Goal: Information Seeking & Learning: Learn about a topic

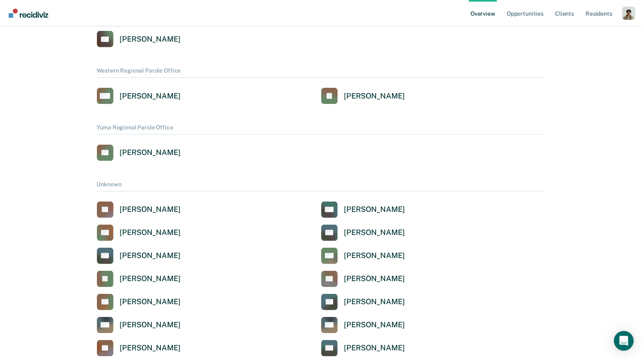
scroll to position [827, 0]
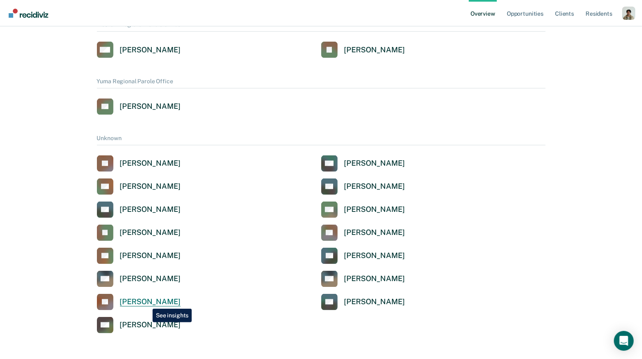
click at [146, 303] on div "[PERSON_NAME]" at bounding box center [150, 301] width 61 height 9
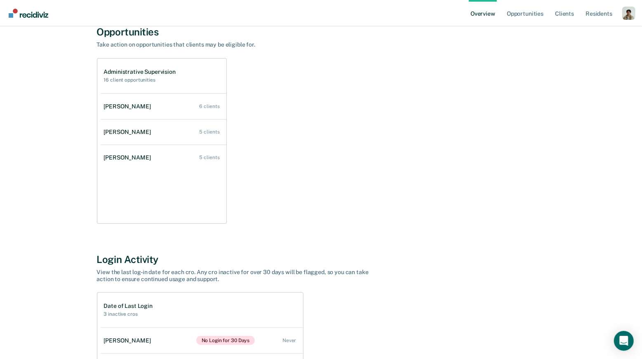
scroll to position [63, 0]
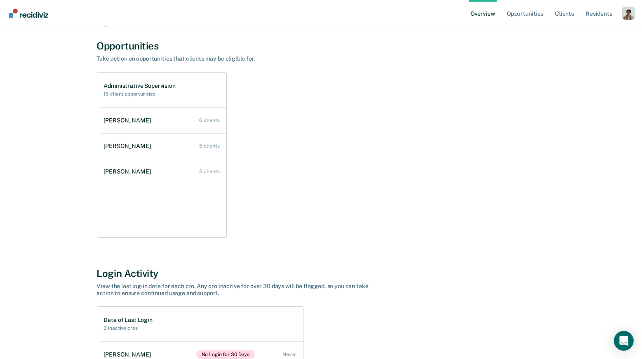
click at [351, 224] on div "Administrative Supervision 16 client opportunities [PERSON_NAME] 6 clients [PER…" at bounding box center [321, 155] width 449 height 166
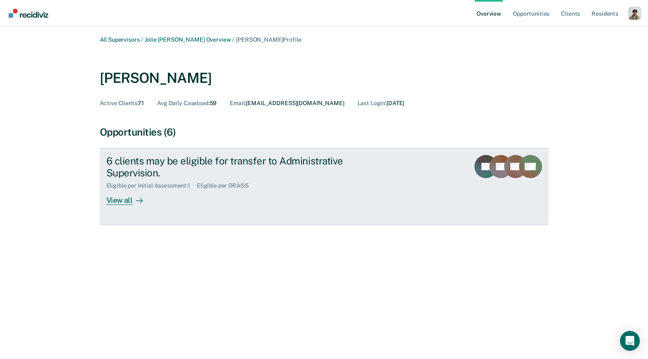
click at [118, 202] on div "View all" at bounding box center [129, 197] width 46 height 16
click at [139, 193] on div "View all" at bounding box center [129, 197] width 46 height 16
click at [159, 192] on div "9 clients may be eligible for transfer to Administrative Supervision. Eligible …" at bounding box center [260, 180] width 309 height 50
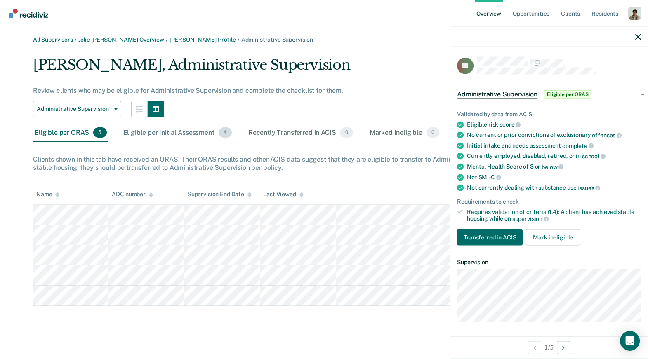
click at [195, 130] on div "Eligible per Initial Assessment 4" at bounding box center [178, 133] width 112 height 18
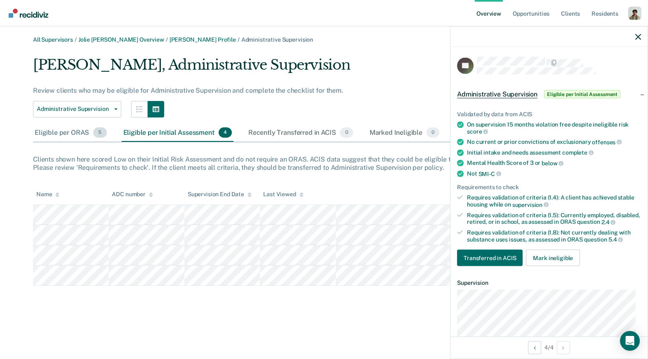
click at [80, 140] on div "Eligible per ORAS 5" at bounding box center [70, 133] width 75 height 18
